Goal: Information Seeking & Learning: Understand process/instructions

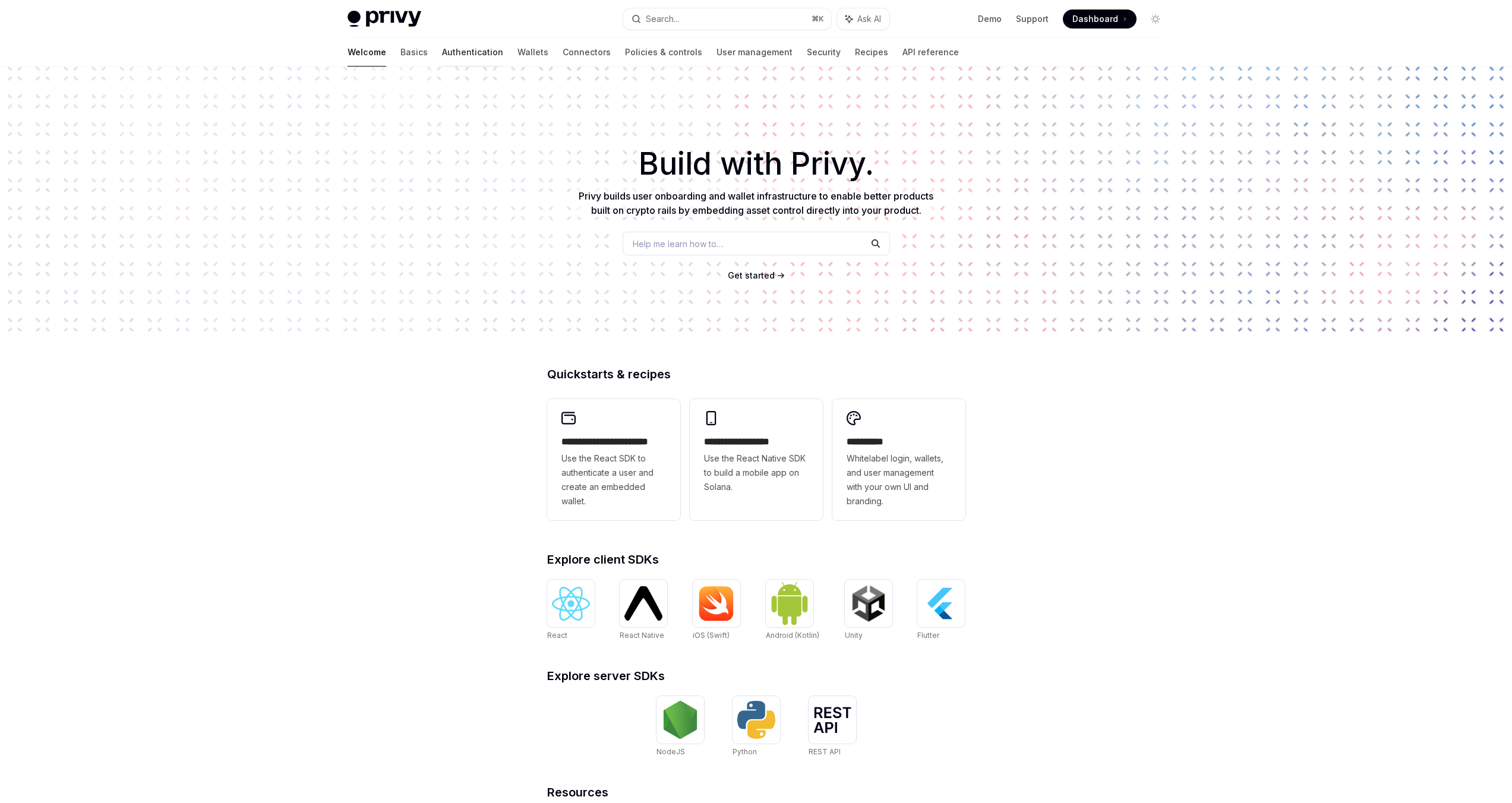
click at [442, 53] on link "Authentication" at bounding box center [473, 52] width 62 height 29
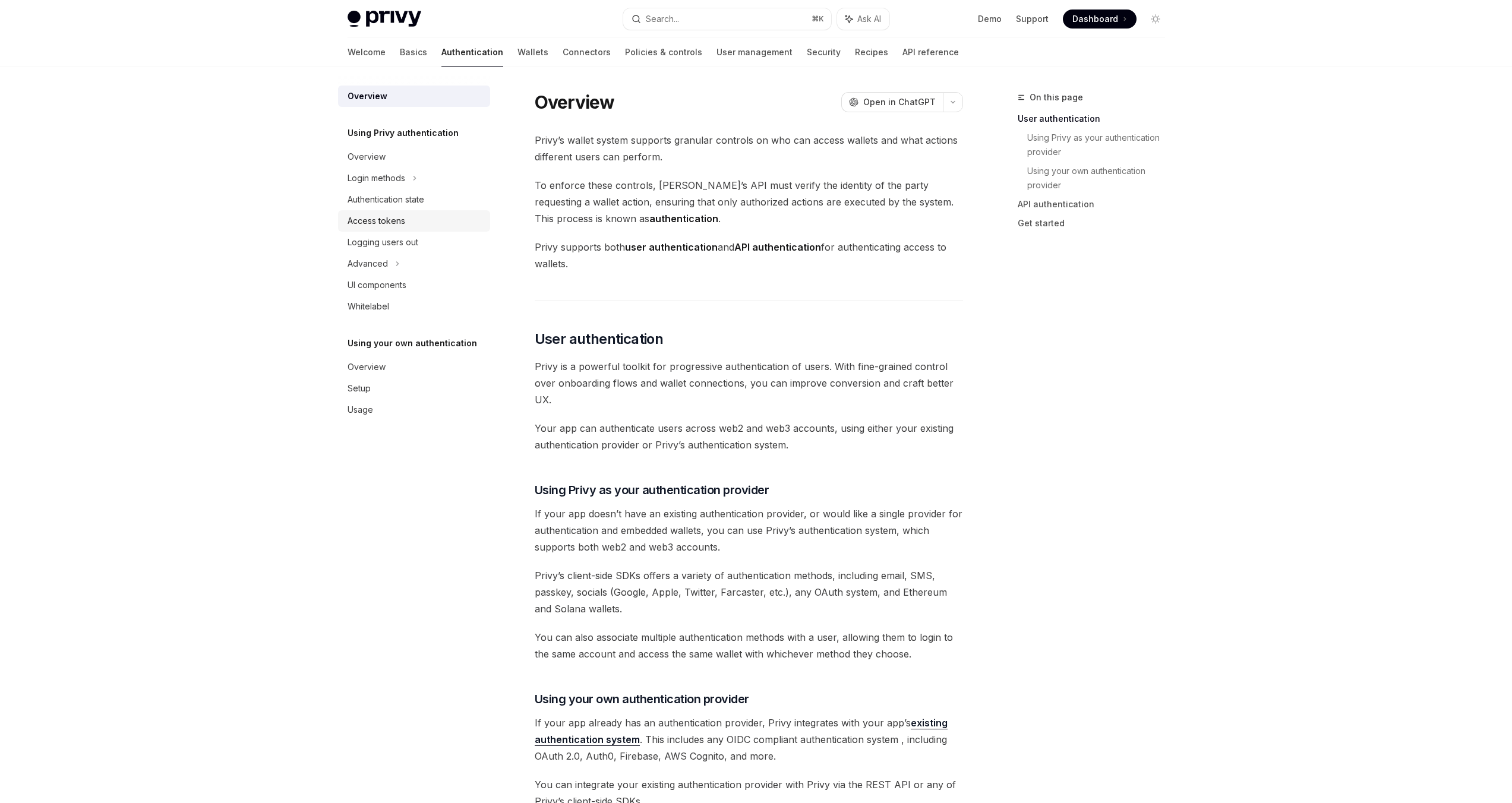
click at [405, 228] on div "Access tokens" at bounding box center [415, 220] width 135 height 14
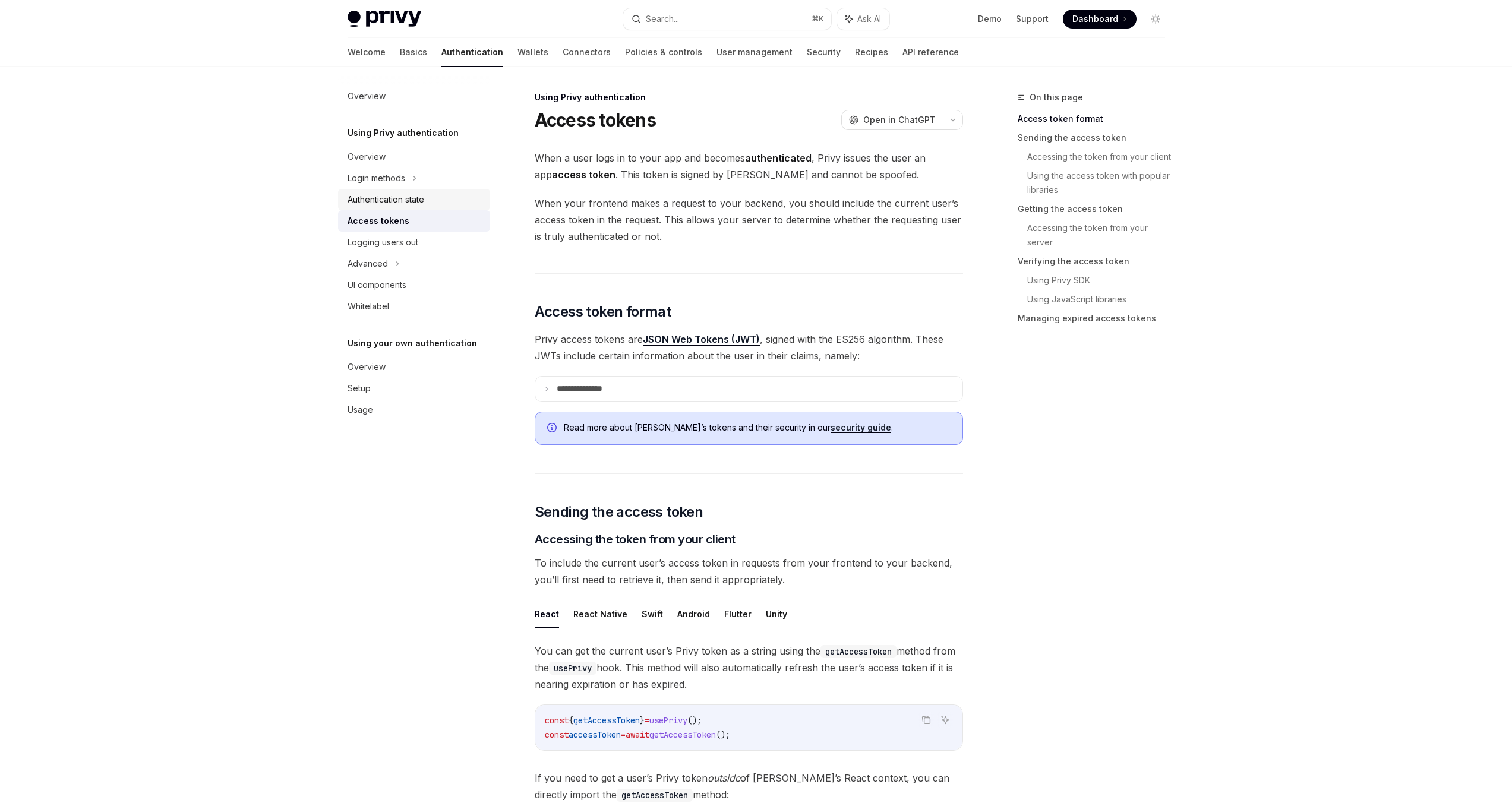
click at [417, 199] on div "Authentication state" at bounding box center [386, 199] width 76 height 14
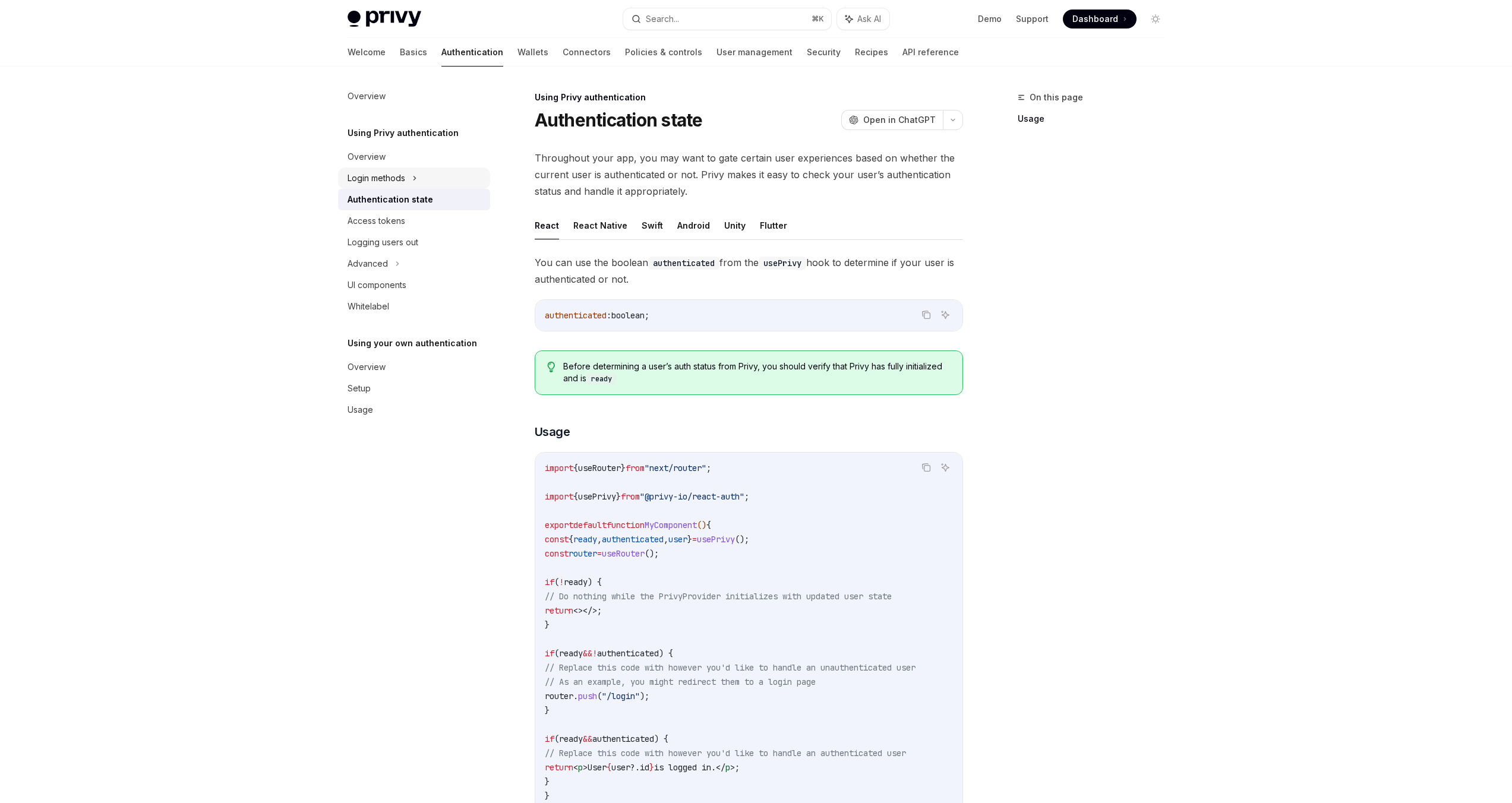
click at [417, 179] on icon at bounding box center [414, 177] width 5 height 14
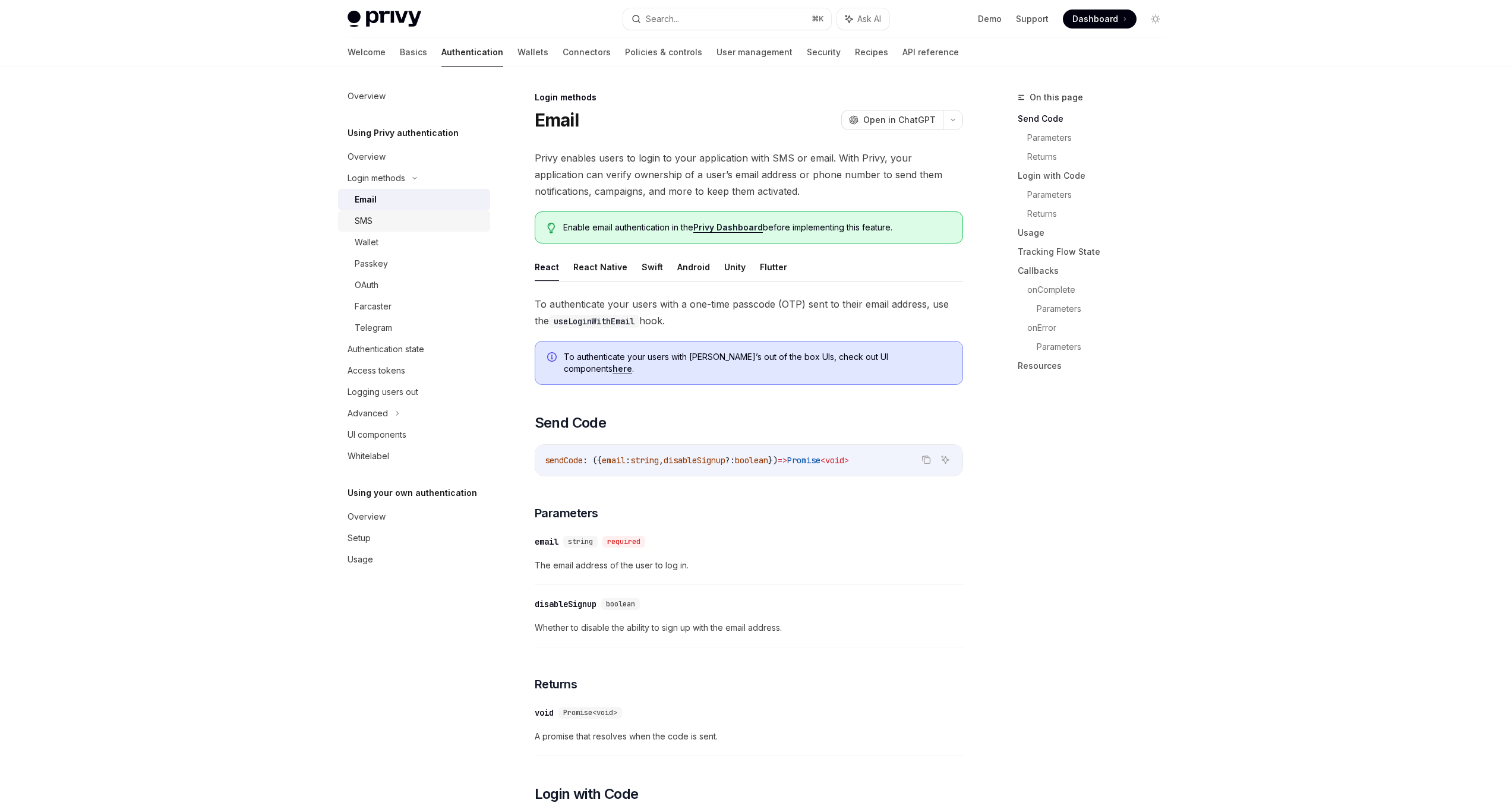
click at [411, 230] on link "SMS" at bounding box center [414, 221] width 152 height 21
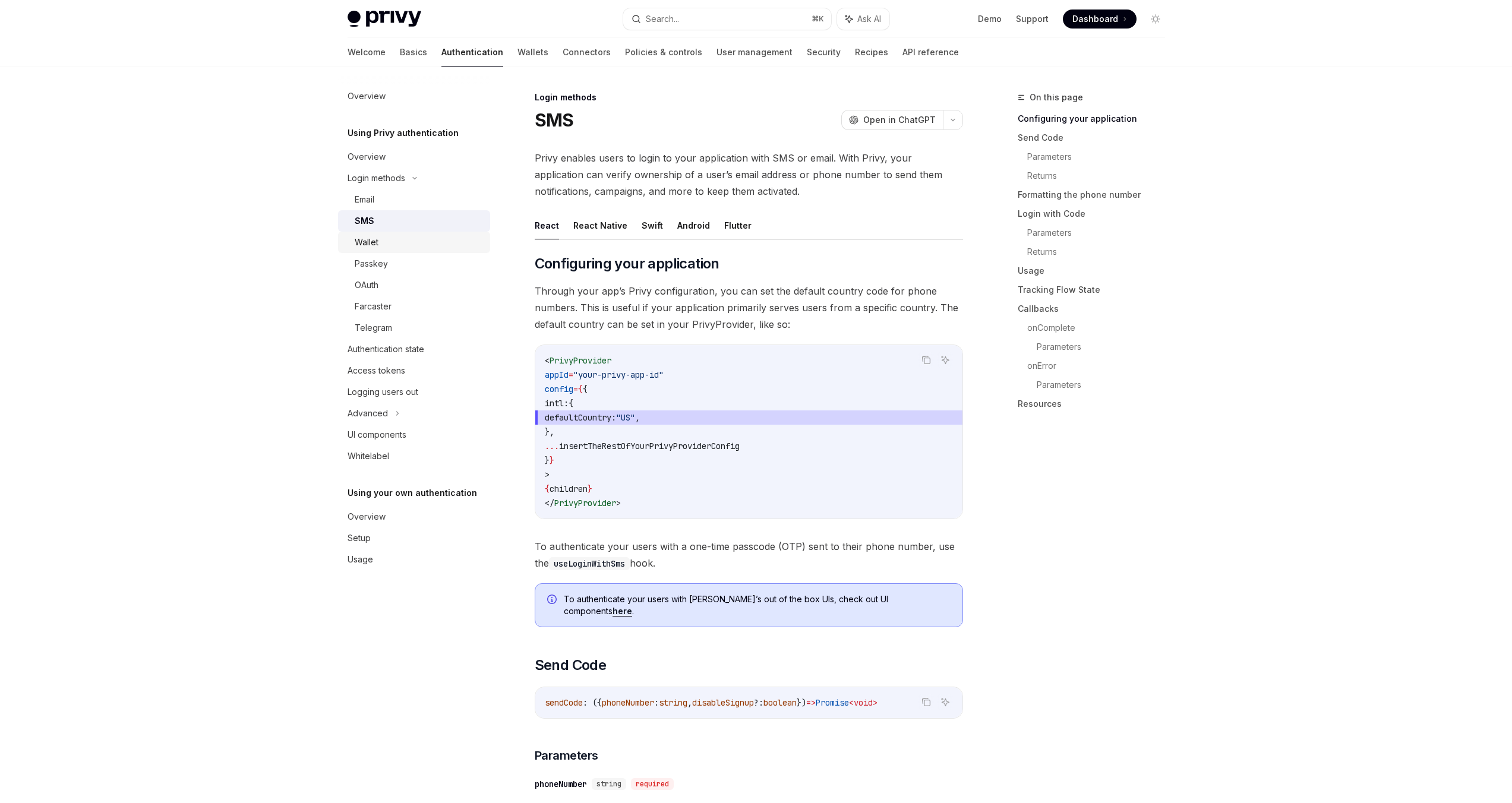
click at [411, 234] on link "Wallet" at bounding box center [414, 242] width 152 height 21
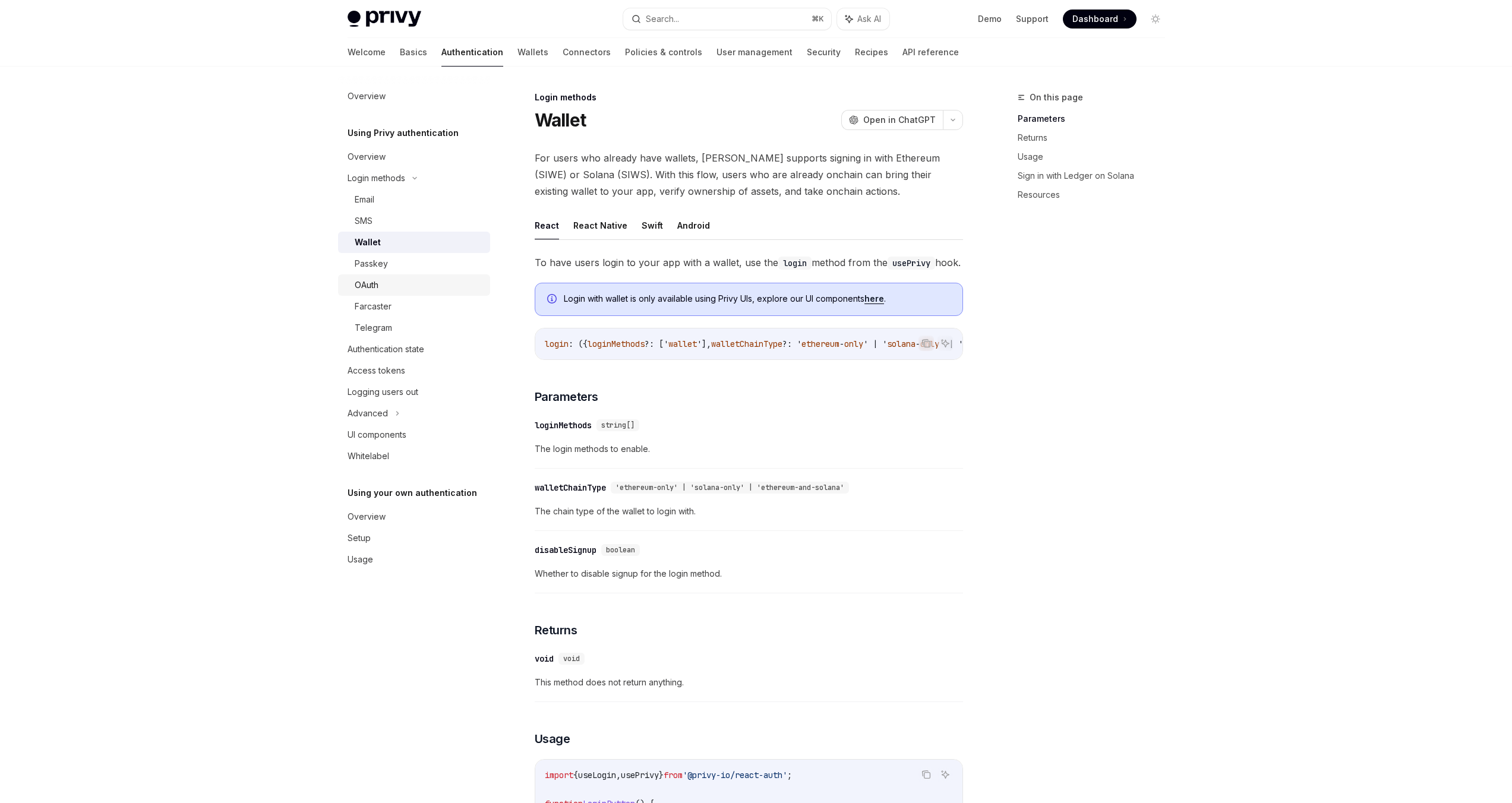
click at [385, 289] on div "OAuth" at bounding box center [419, 284] width 129 height 14
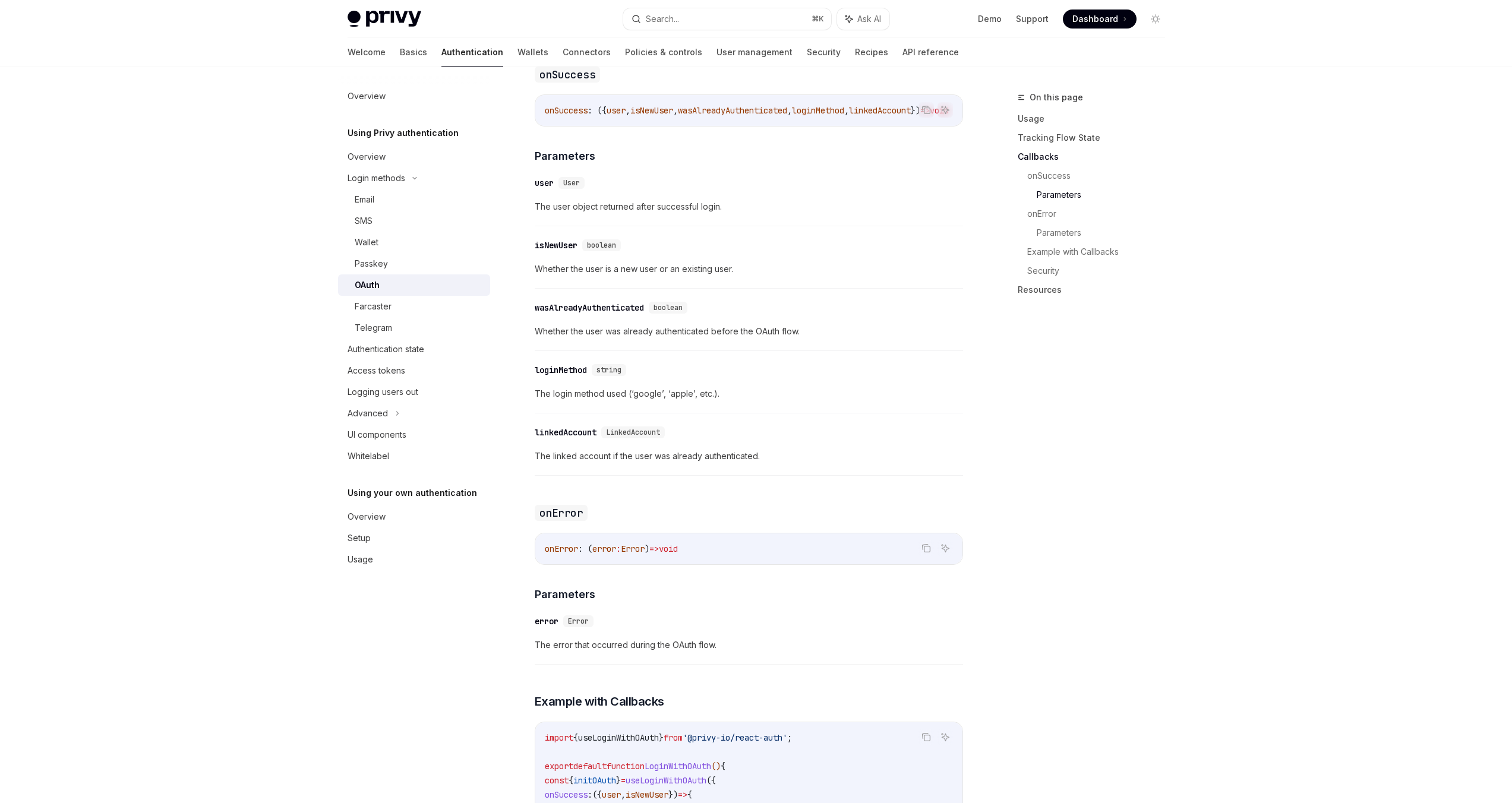
scroll to position [1877, 0]
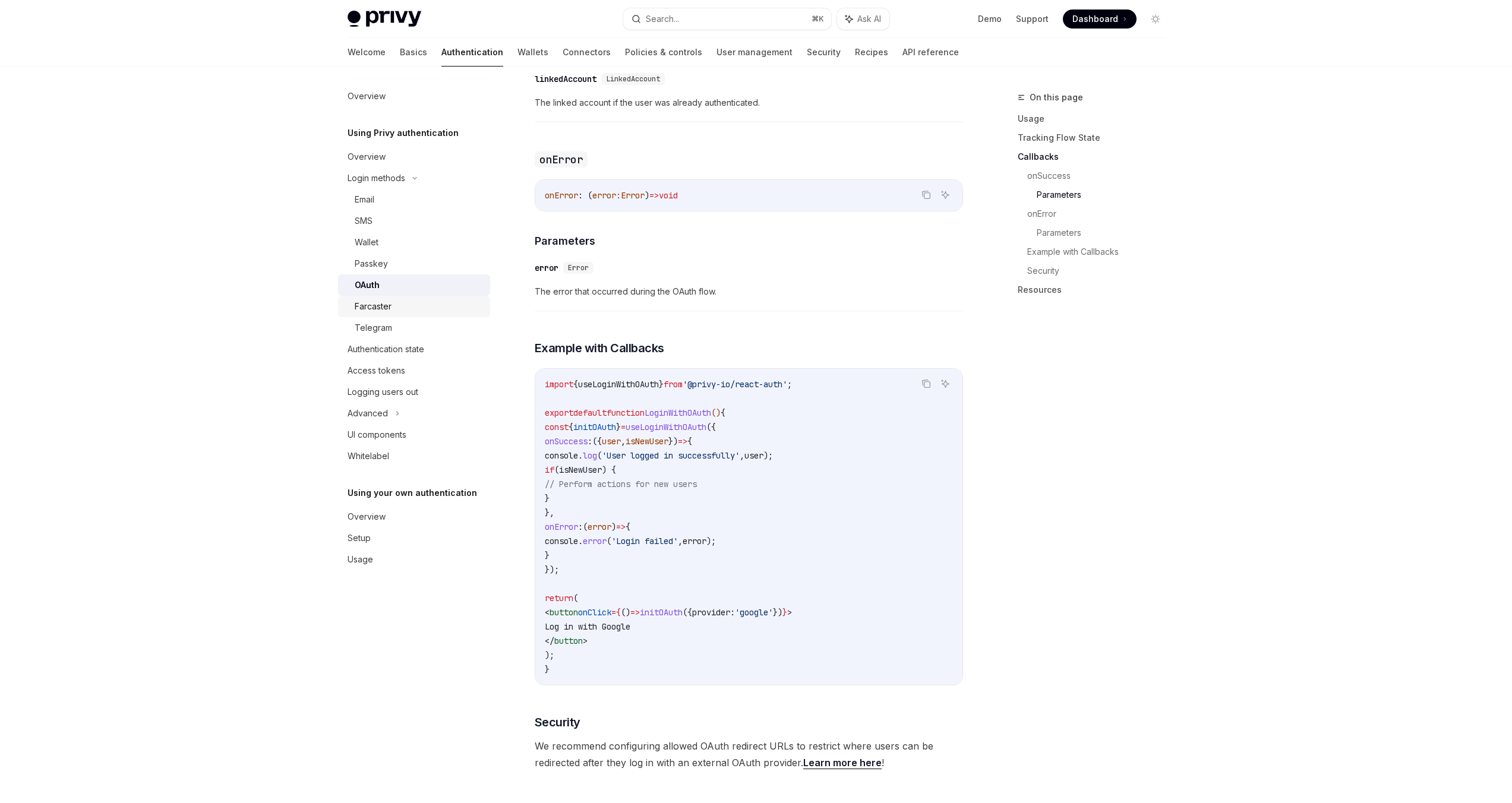
click at [372, 304] on div "Farcaster" at bounding box center [373, 306] width 37 height 14
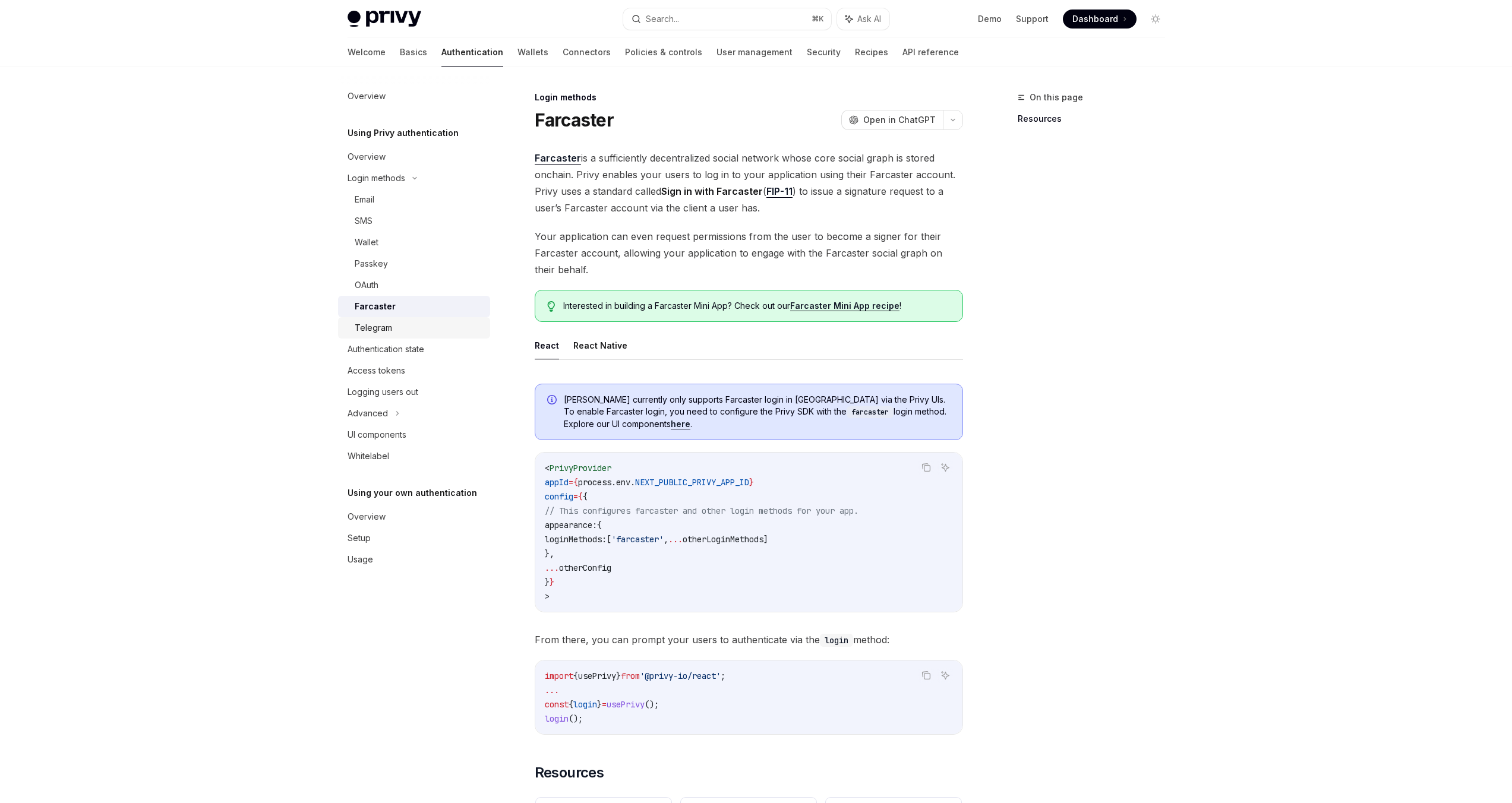
click at [369, 317] on link "Telegram" at bounding box center [414, 327] width 152 height 21
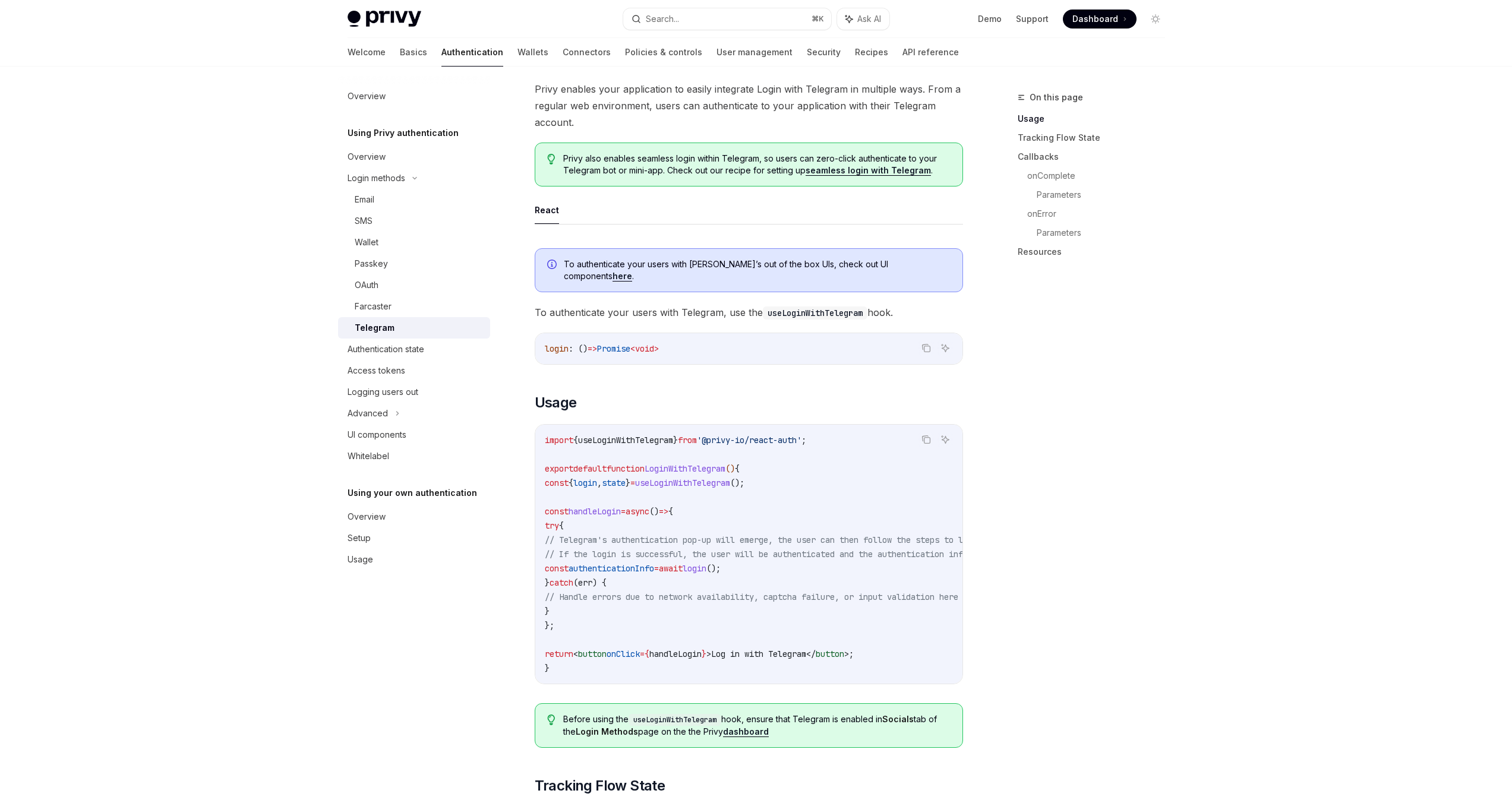
scroll to position [170, 0]
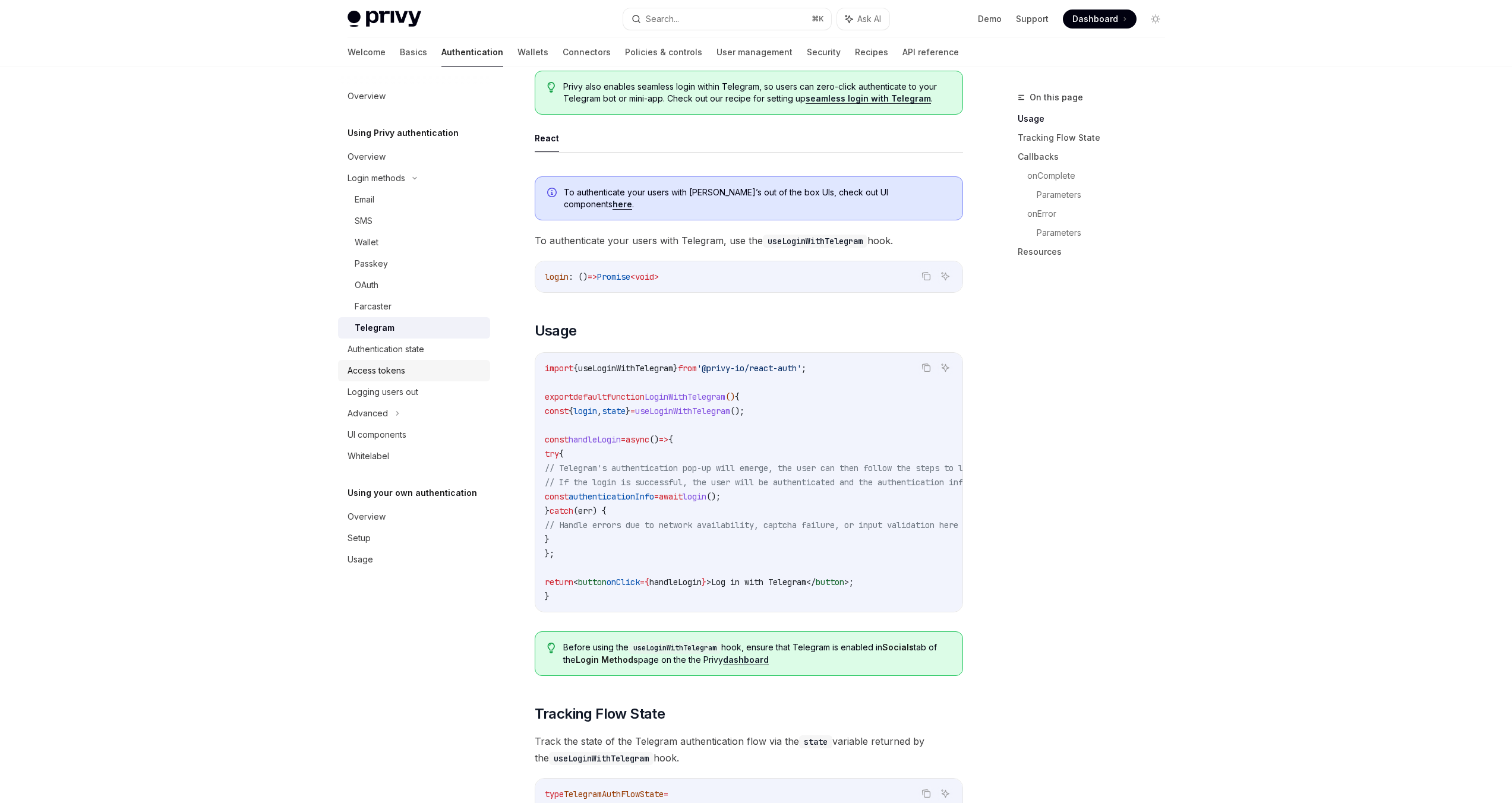
click at [408, 372] on div "Access tokens" at bounding box center [415, 370] width 135 height 14
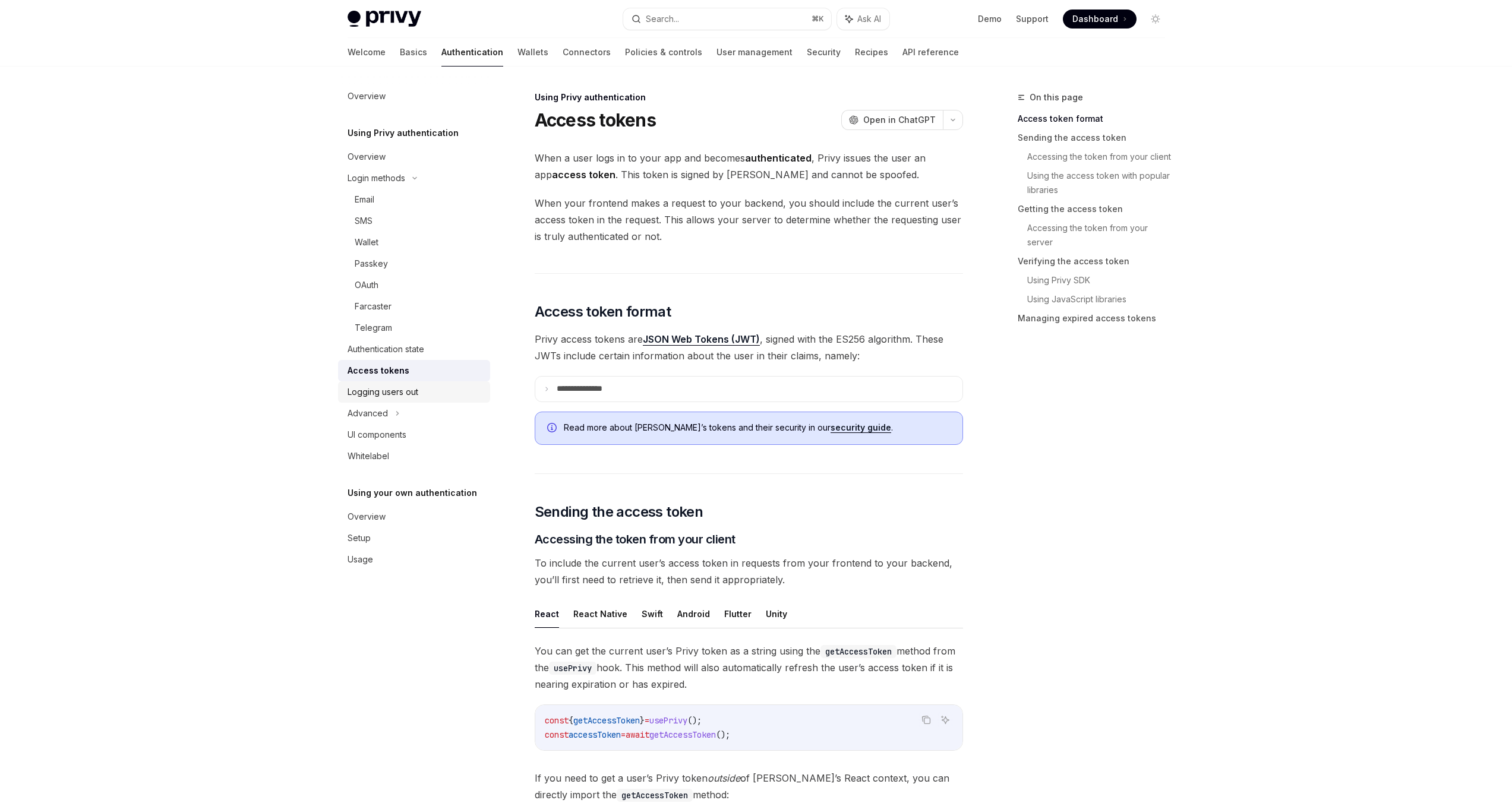
click at [397, 390] on div "Logging users out" at bounding box center [383, 392] width 71 height 14
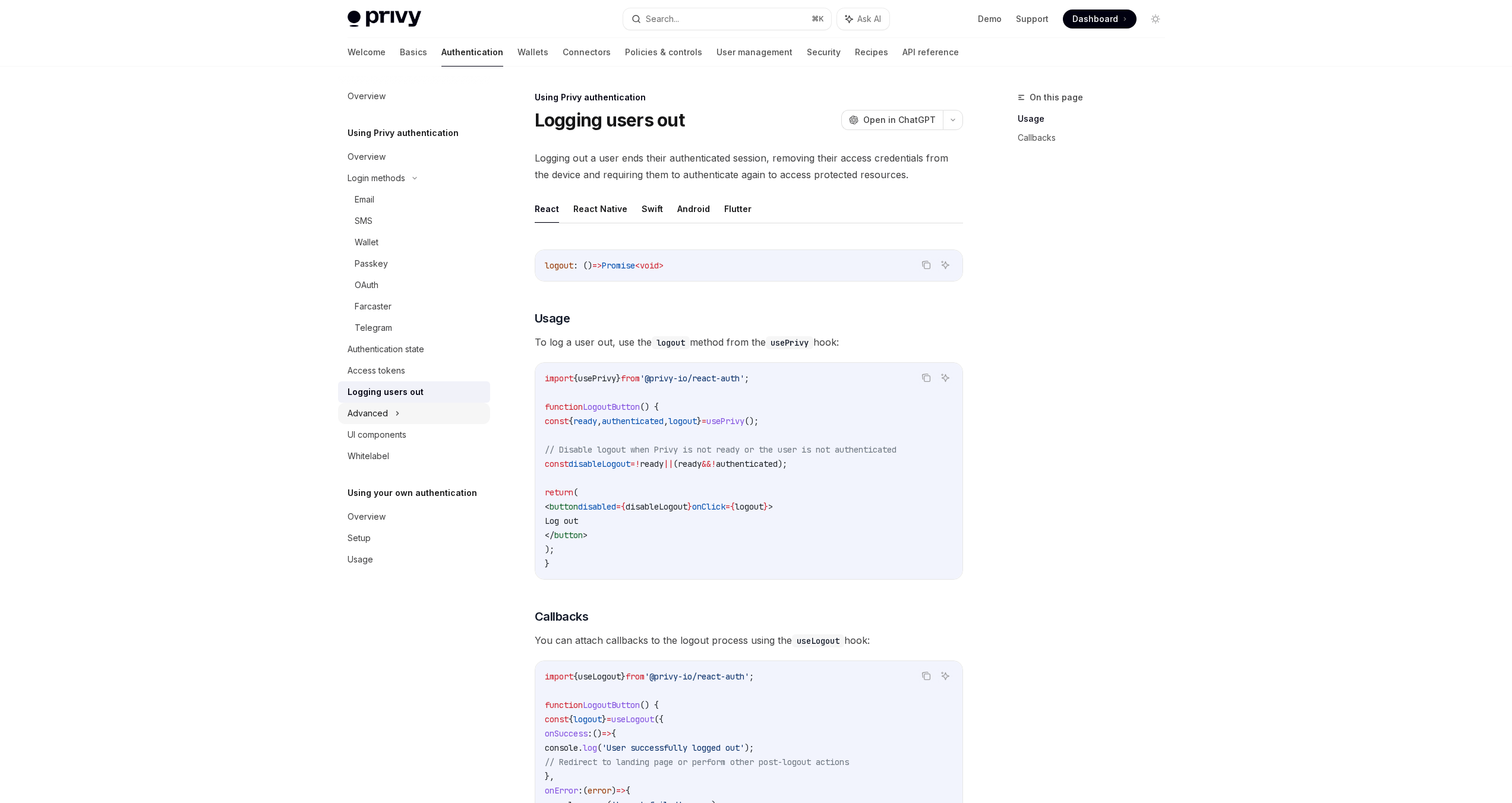
click at [389, 404] on div "Advanced" at bounding box center [414, 413] width 152 height 21
click at [398, 454] on div "Guest accounts" at bounding box center [384, 456] width 61 height 14
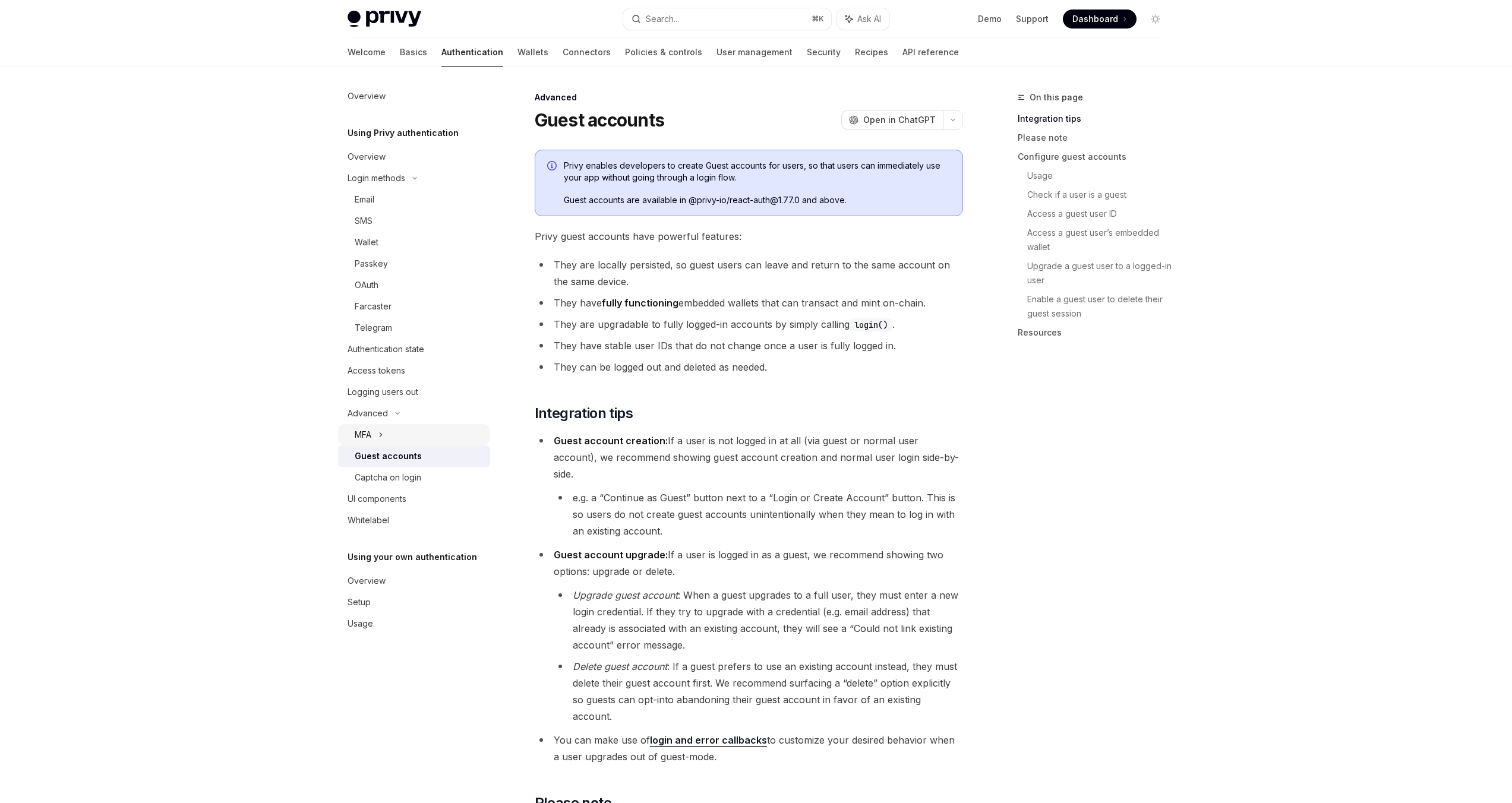
click at [405, 435] on div "MFA" at bounding box center [414, 435] width 152 height 21
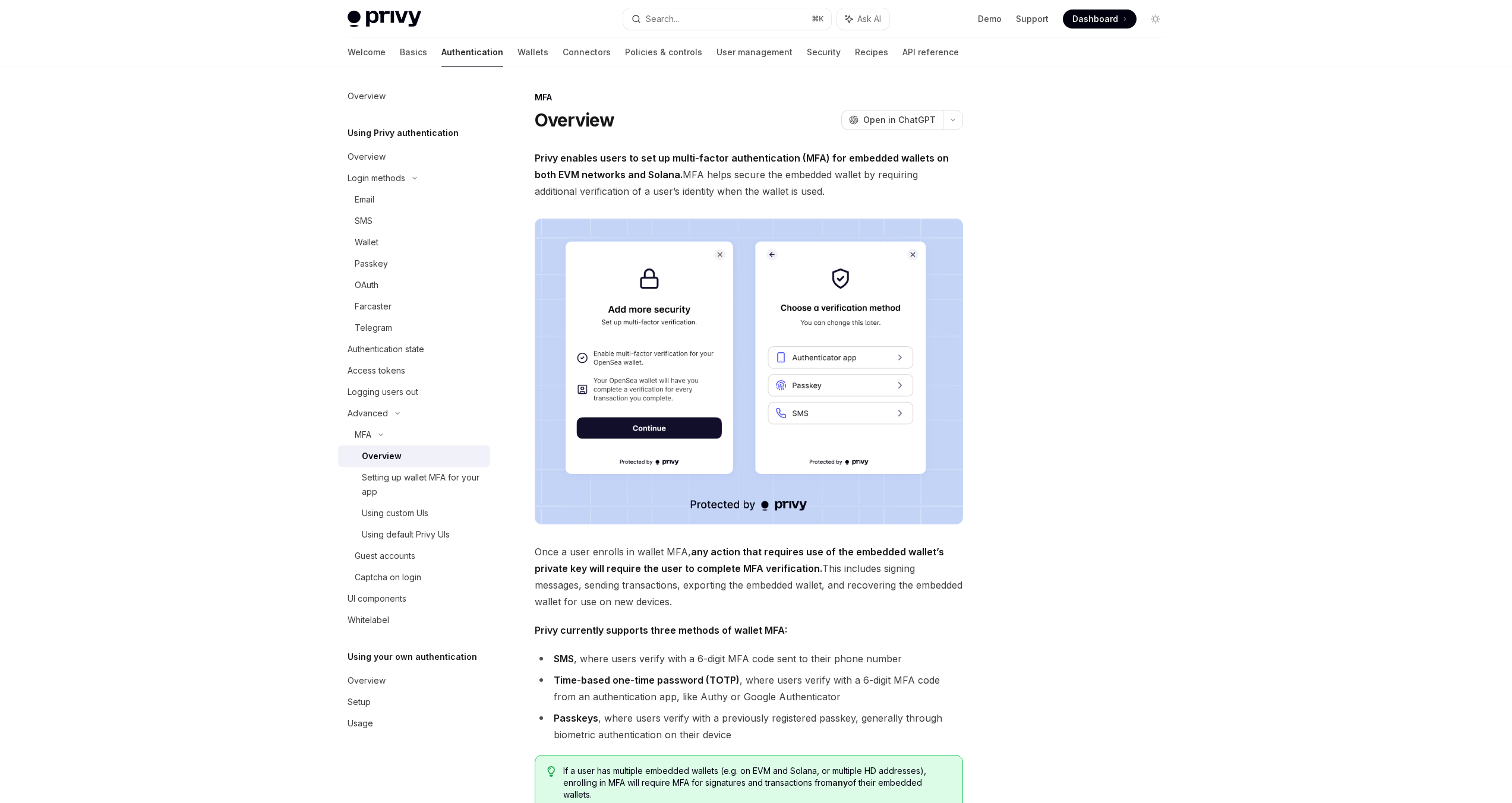
type textarea "*"
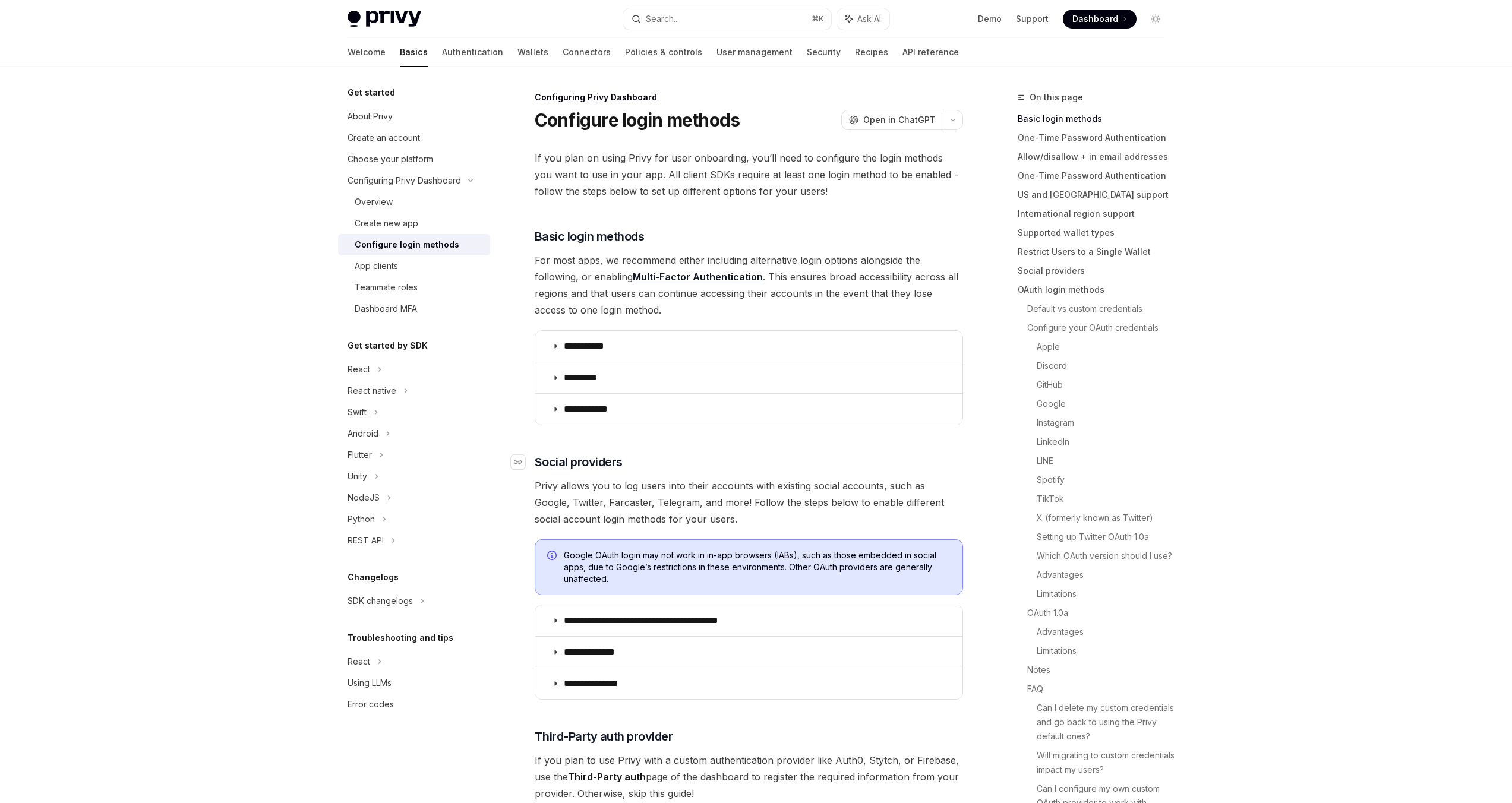
scroll to position [164, 0]
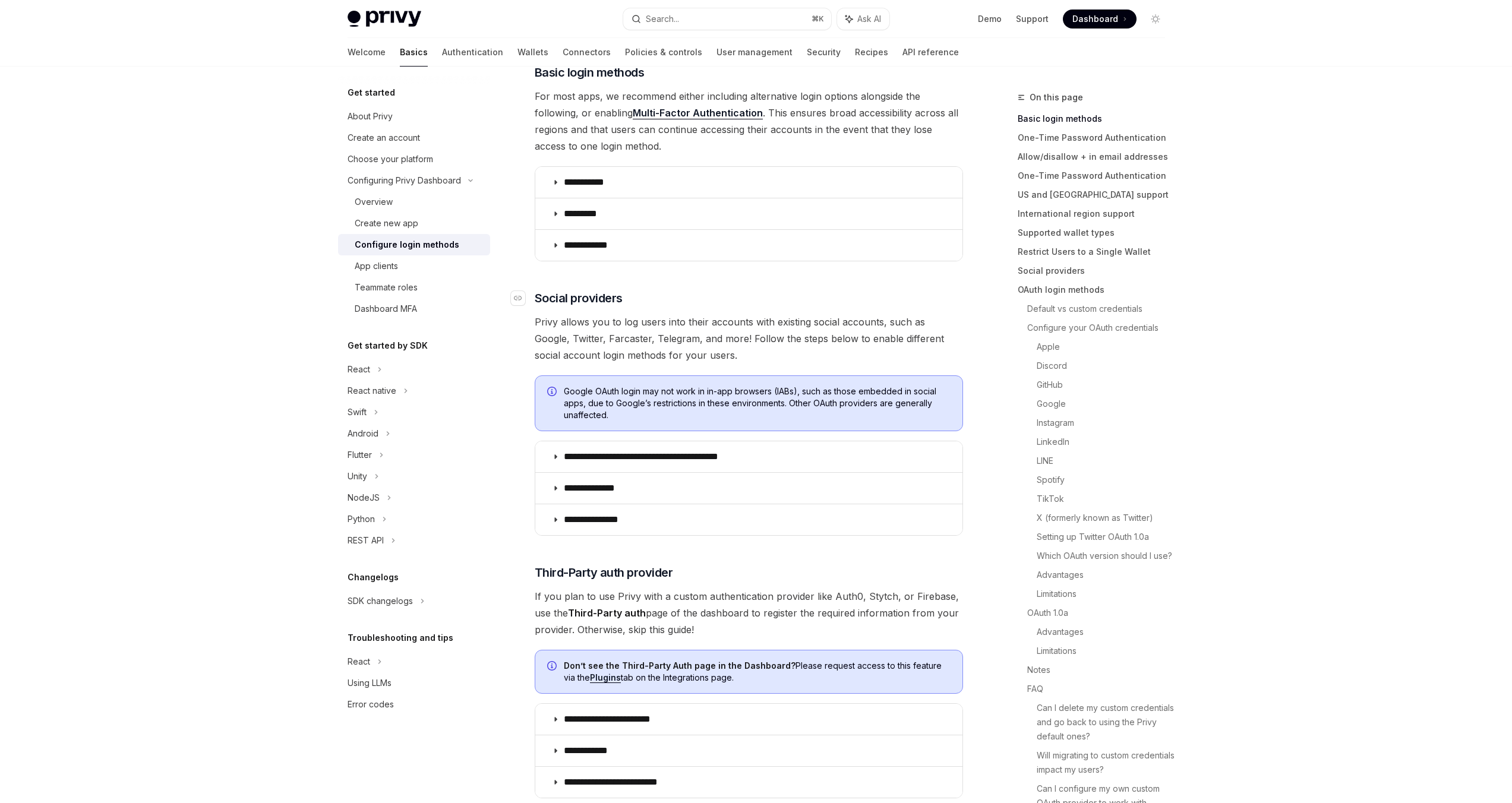
click at [603, 454] on p "**********" at bounding box center [662, 457] width 196 height 12
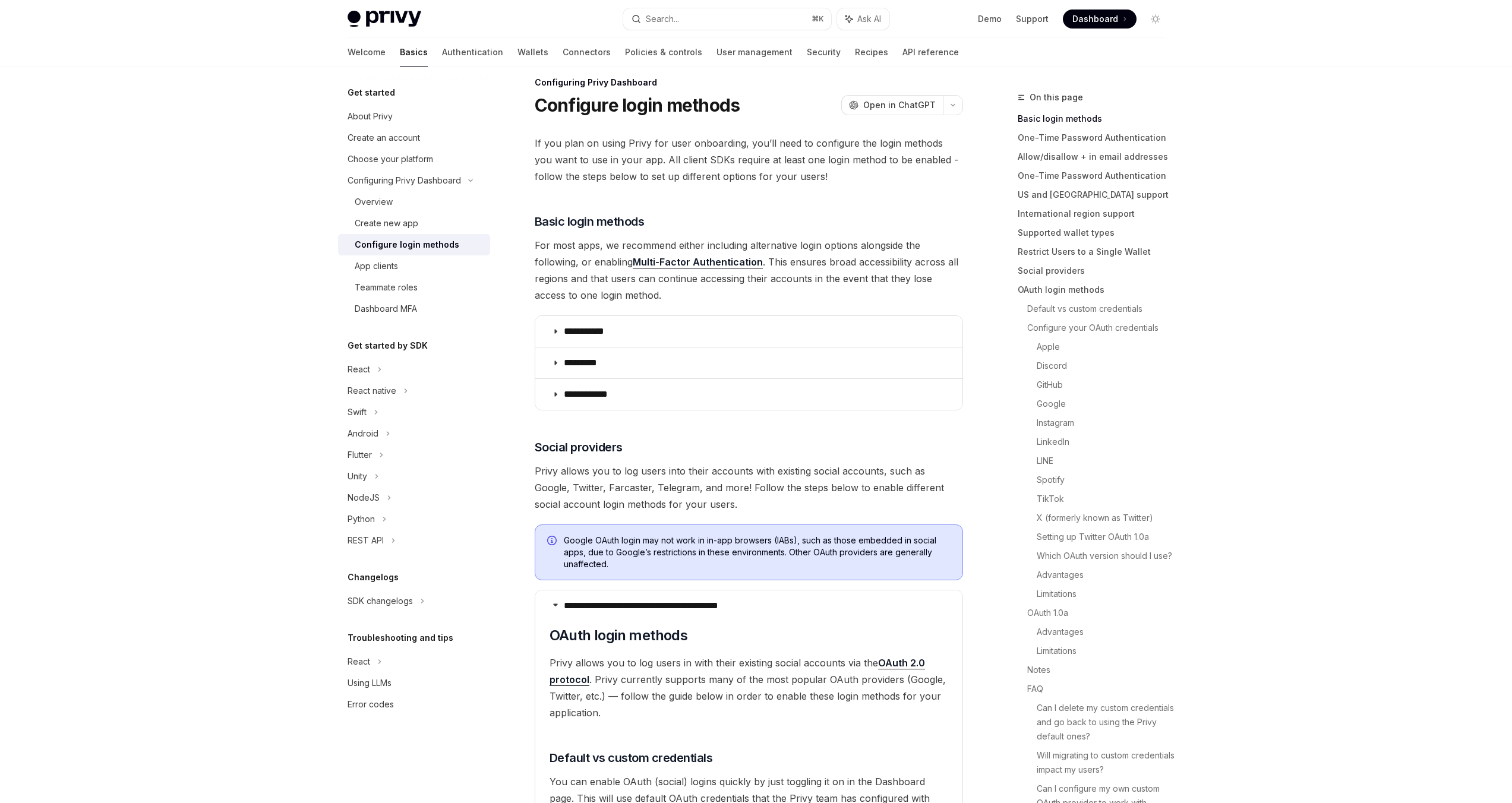
scroll to position [5, 0]
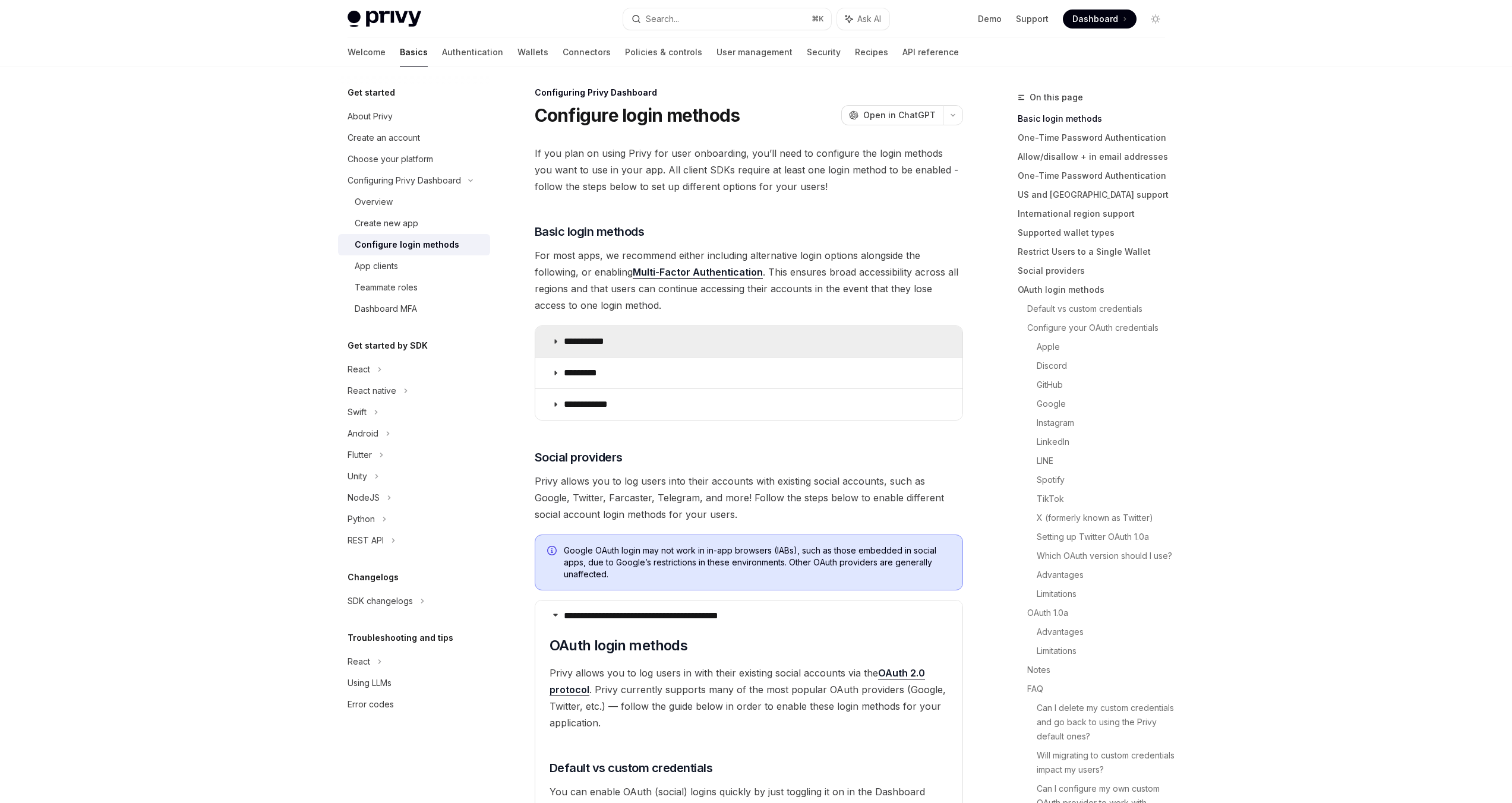
click at [567, 328] on summary "**********" at bounding box center [749, 341] width 427 height 31
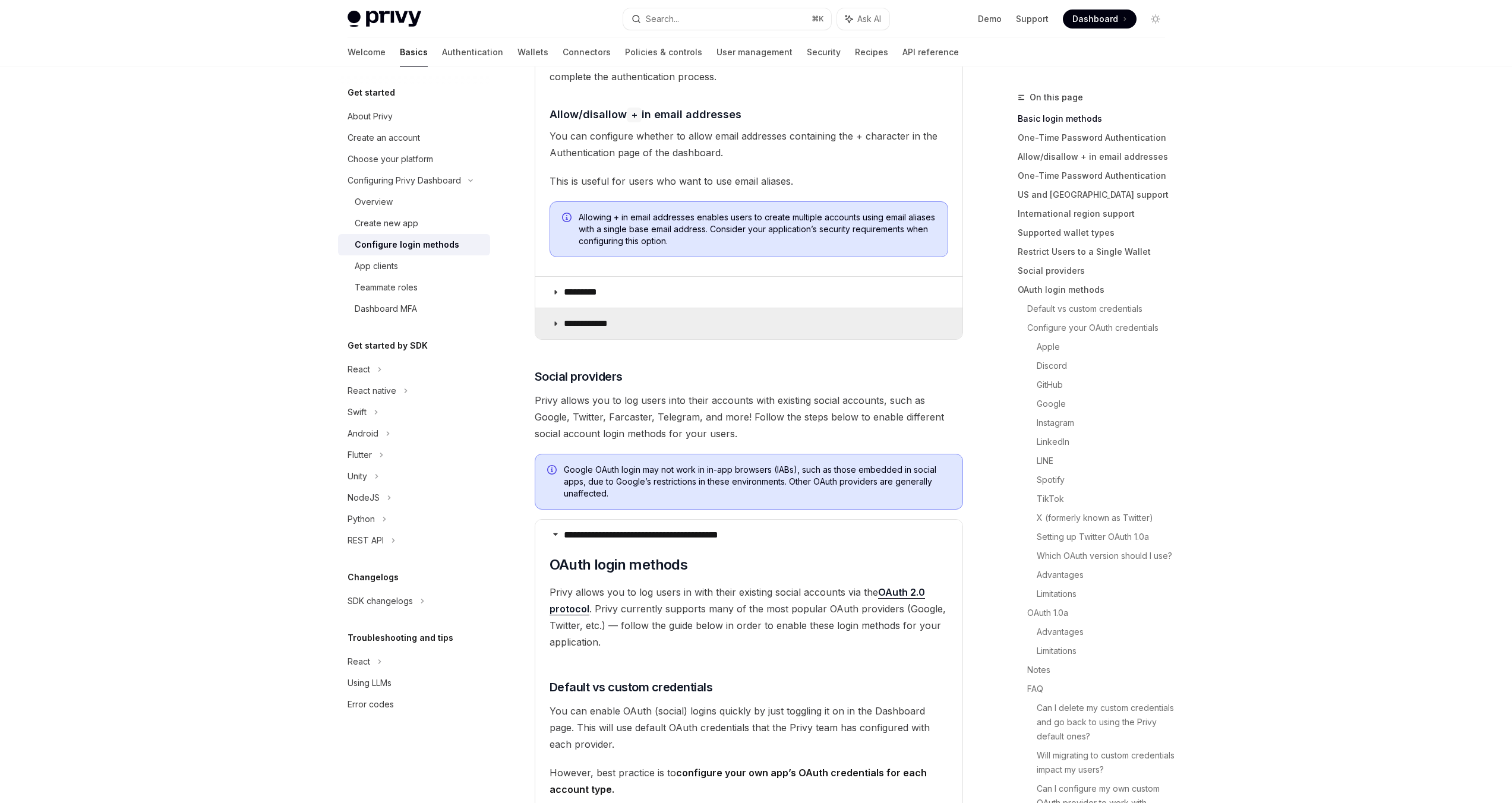
scroll to position [471, 0]
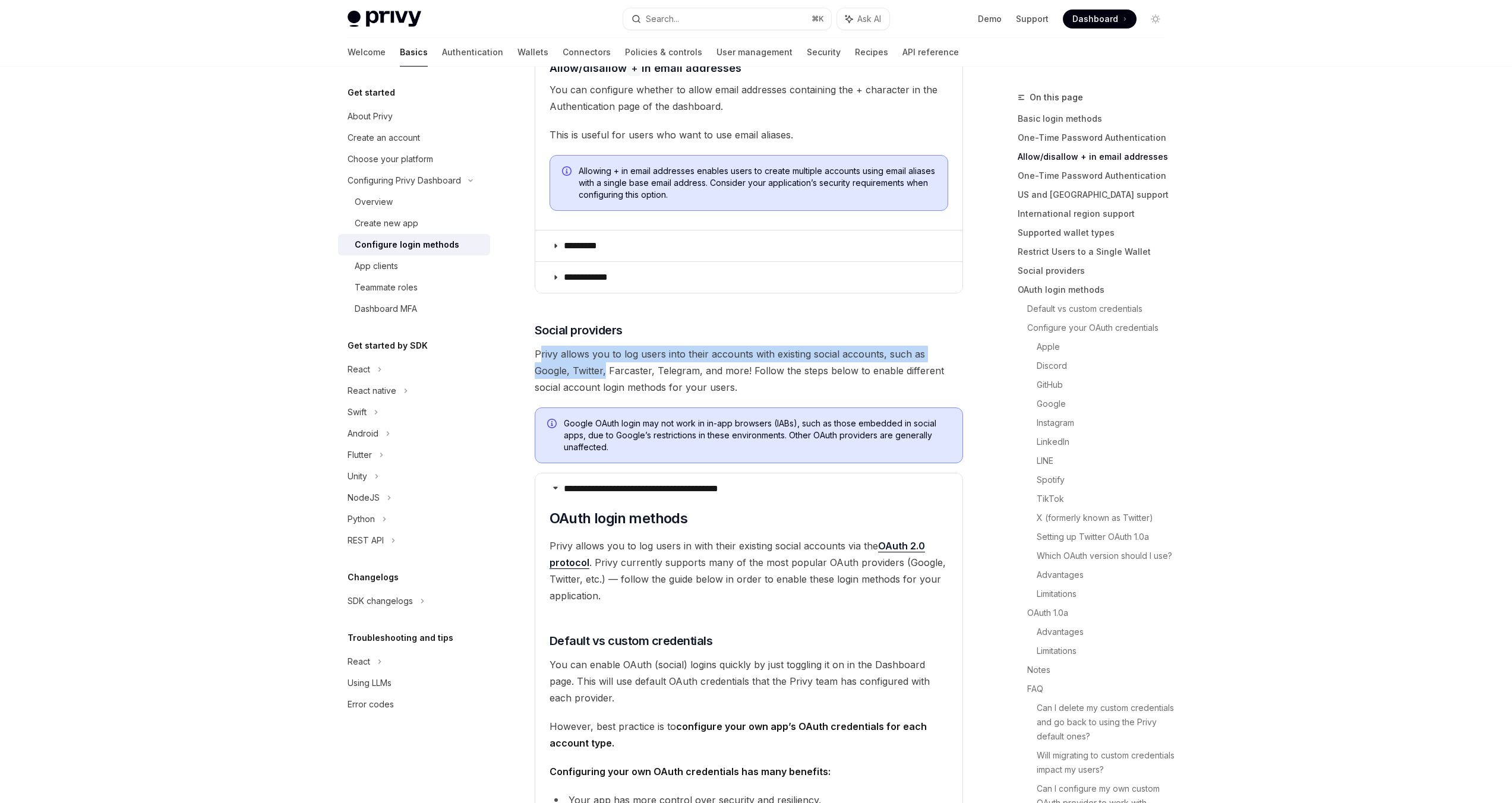
drag, startPoint x: 538, startPoint y: 354, endPoint x: 567, endPoint y: 371, distance: 33.6
click at [567, 371] on span "Privy allows you to log users into their accounts with existing social accounts…" at bounding box center [748, 371] width 428 height 50
drag, startPoint x: 530, startPoint y: 356, endPoint x: 717, endPoint y: 397, distance: 191.4
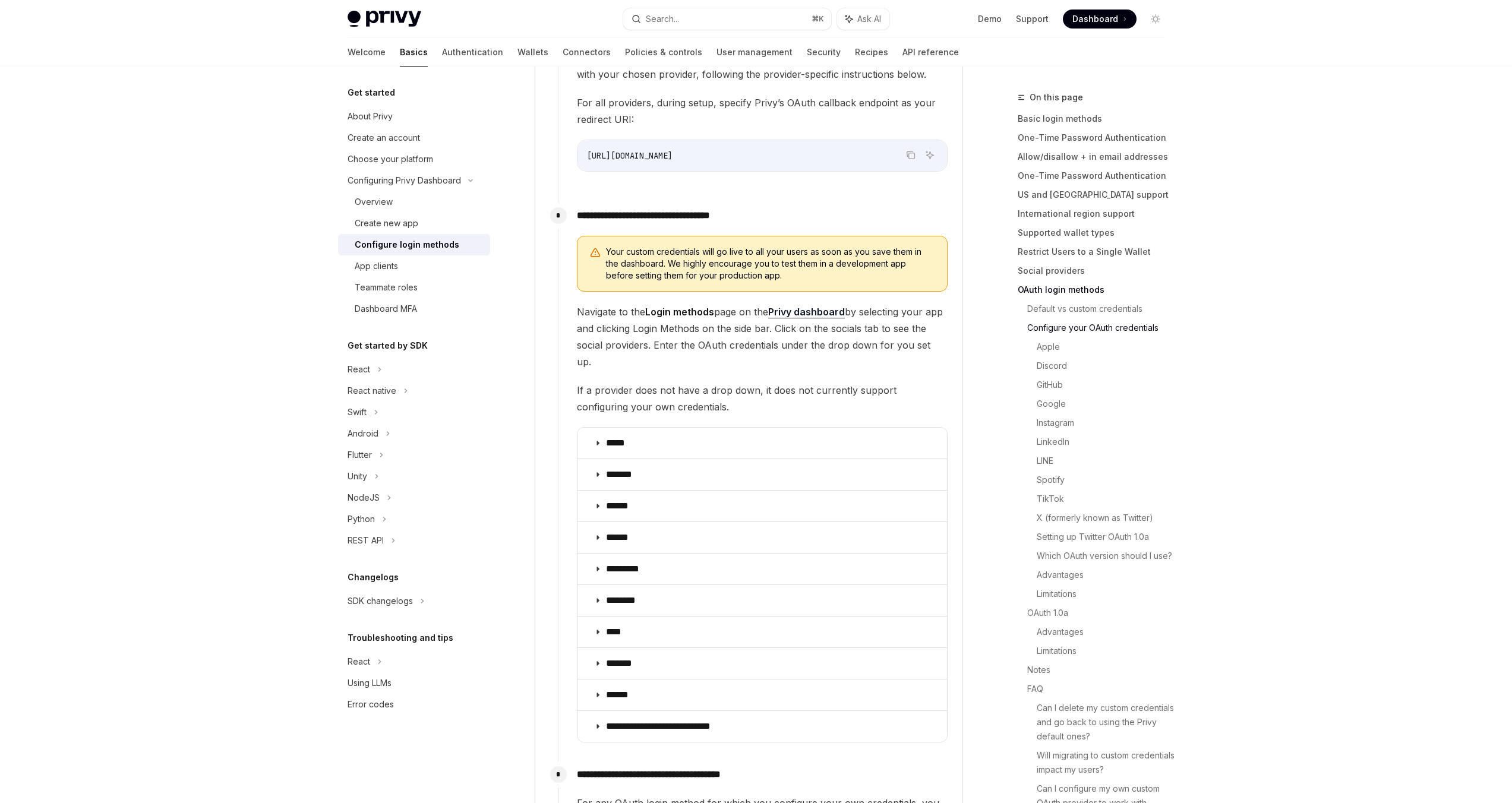
scroll to position [1531, 0]
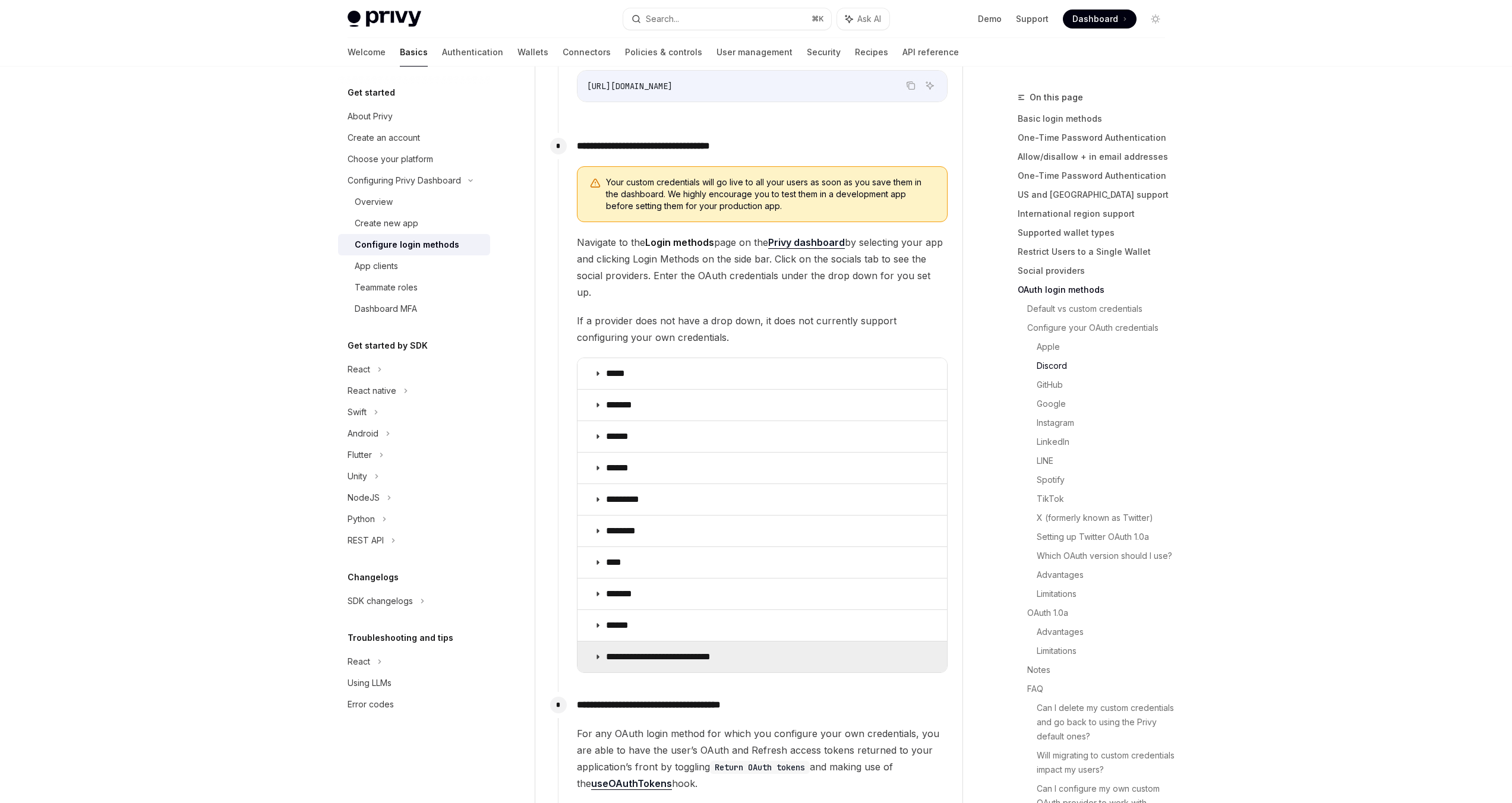
click at [677, 647] on summary "**********" at bounding box center [762, 657] width 369 height 31
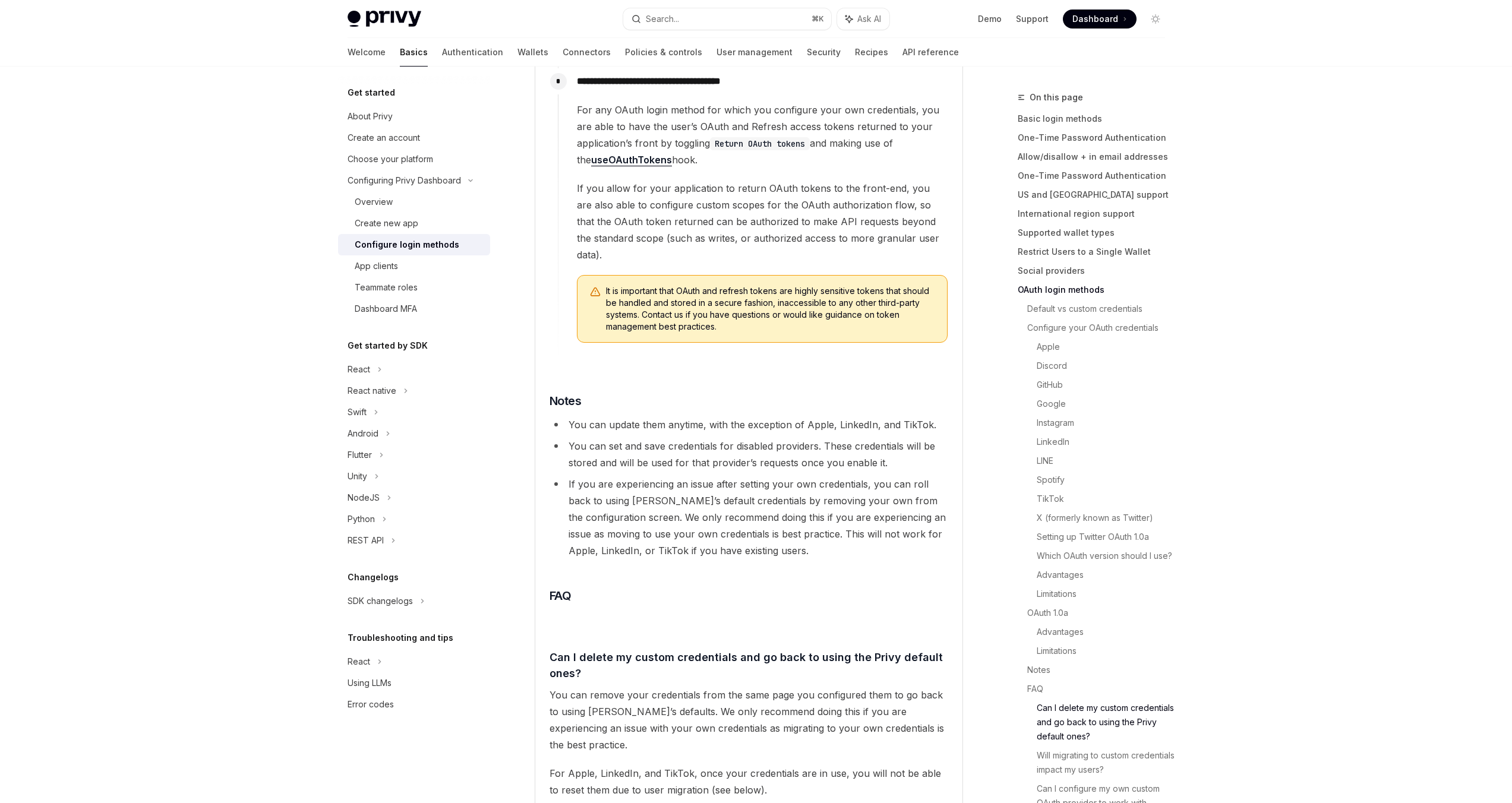
scroll to position [2479, 0]
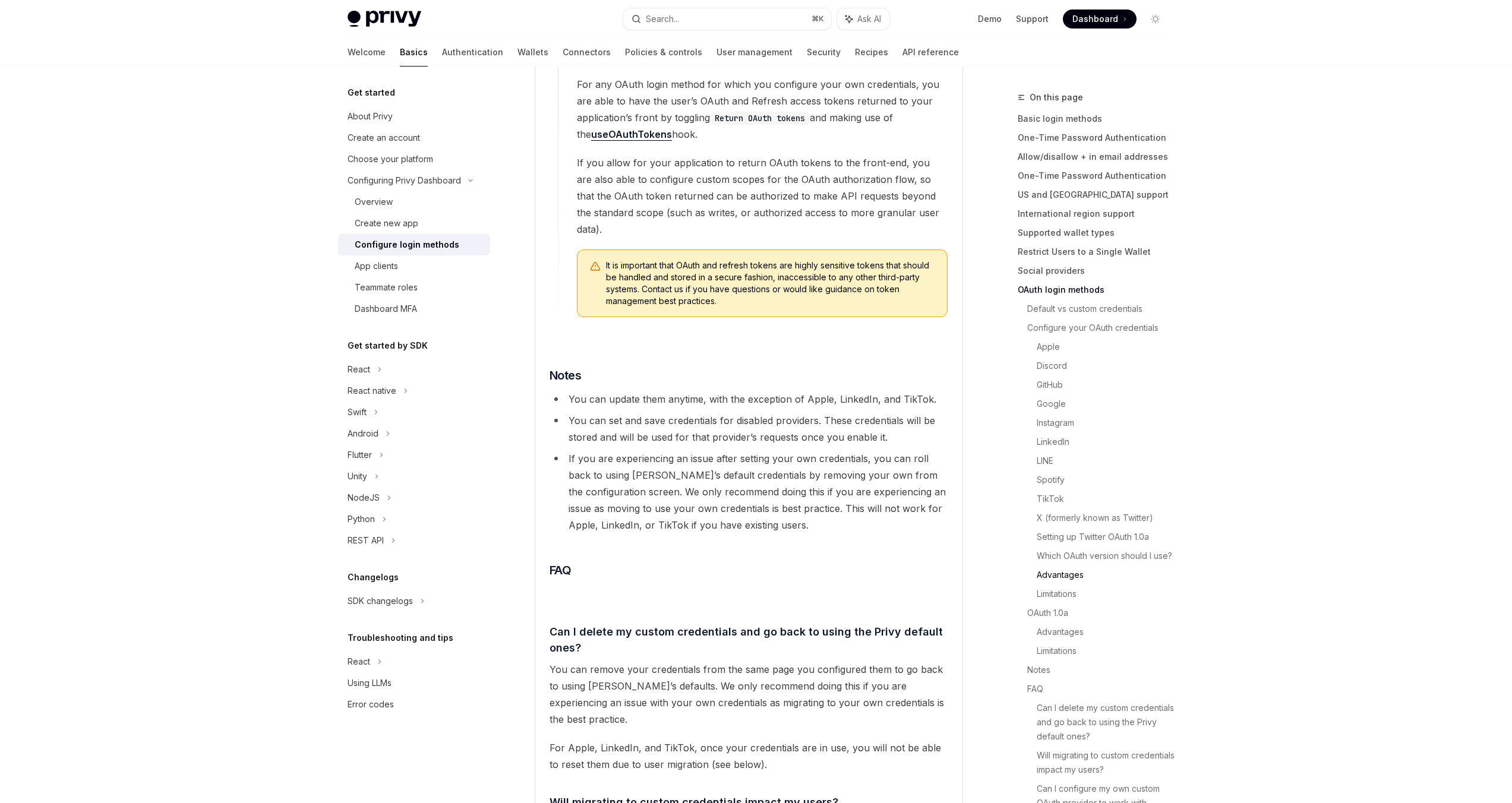
type textarea "*"
